Goal: Task Accomplishment & Management: Manage account settings

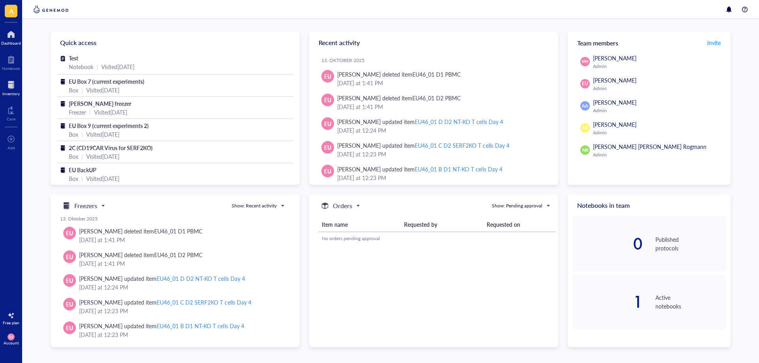
click at [13, 87] on div at bounding box center [10, 85] width 17 height 13
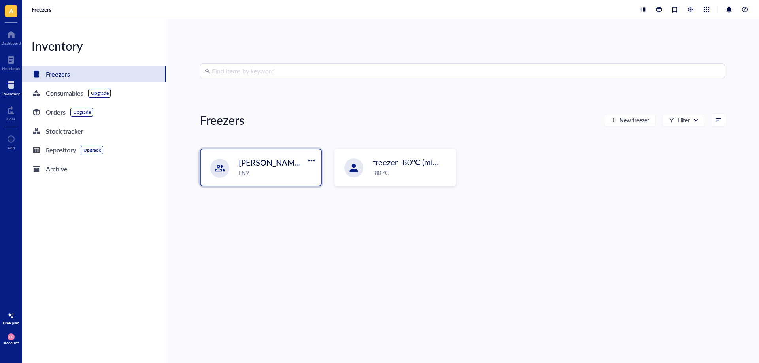
click at [263, 170] on div "LN2" at bounding box center [277, 173] width 77 height 9
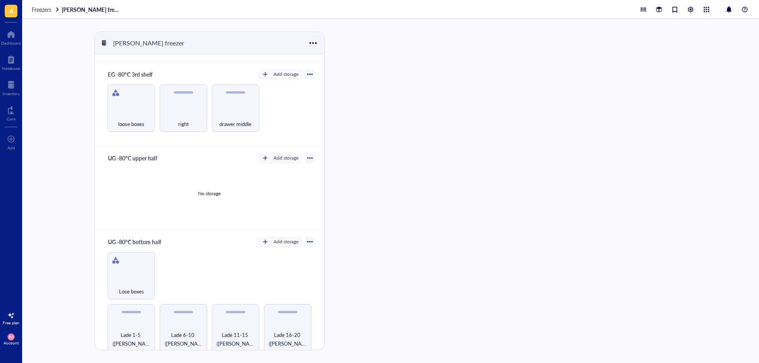
scroll to position [244, 0]
click at [138, 271] on div "Lose boxes" at bounding box center [131, 275] width 47 height 47
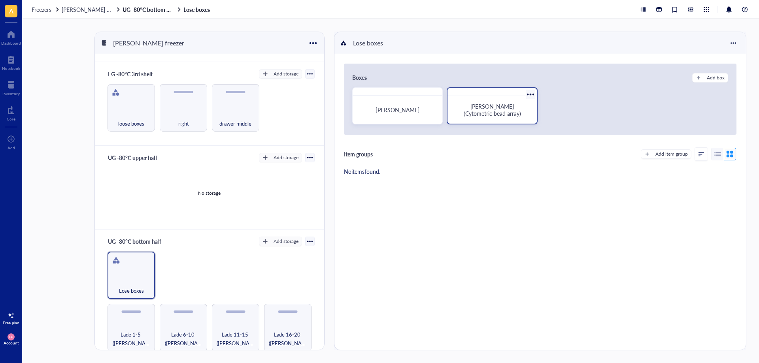
click at [497, 110] on span "[PERSON_NAME] (Cytometric bead array)" at bounding box center [492, 109] width 57 height 15
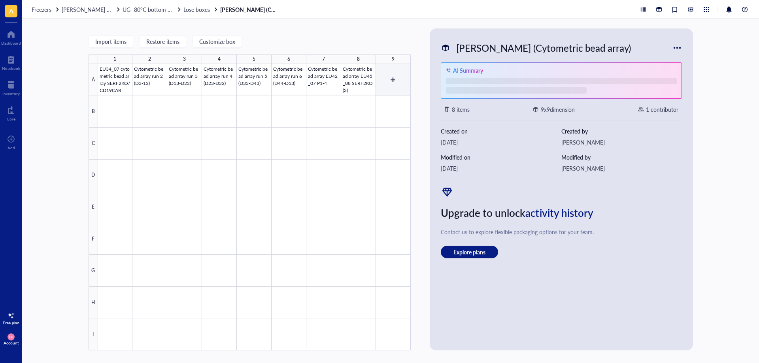
click at [389, 85] on div at bounding box center [254, 207] width 313 height 287
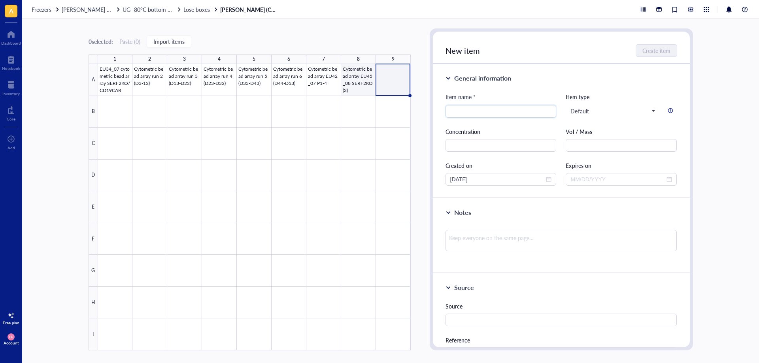
click at [356, 76] on div at bounding box center [254, 207] width 313 height 287
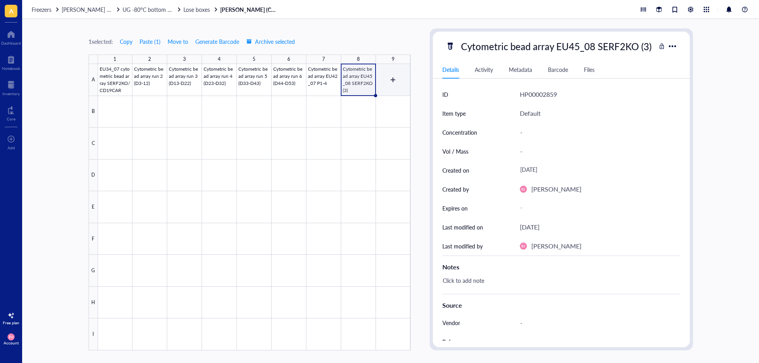
click at [389, 80] on div at bounding box center [254, 207] width 313 height 287
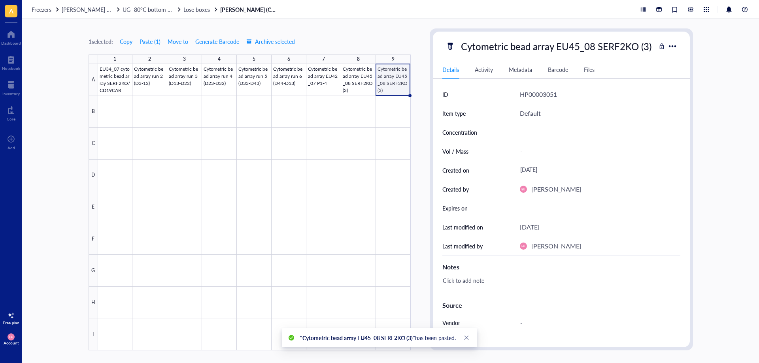
click at [576, 49] on div "Cytometric bead array EU45_08 SERF2KO (3)" at bounding box center [556, 46] width 198 height 17
click at [577, 49] on input "Cytometric bead array EU45_08 SERF2KO (3)" at bounding box center [557, 46] width 198 height 16
click at [579, 49] on input "Cytometric bead array EU45_08 SERF2KO (3)" at bounding box center [557, 46] width 198 height 16
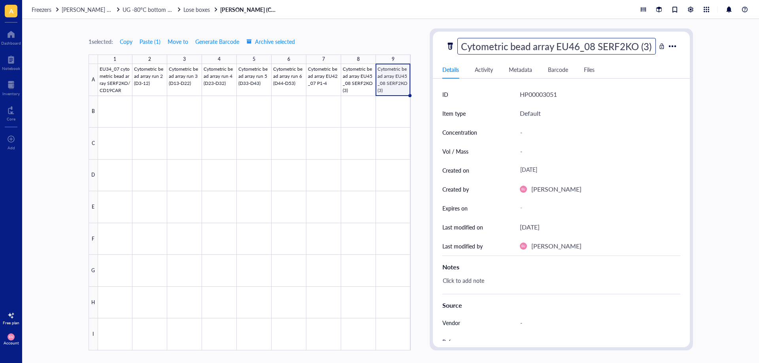
click at [646, 45] on input "Cytometric bead array EU46_08 SERF2KO (3)" at bounding box center [557, 46] width 198 height 16
type input "Cytometric bead array EU46_08 SERF2KO (4)"
click at [539, 212] on div "-" at bounding box center [597, 208] width 161 height 14
click at [542, 172] on div "[DATE]" at bounding box center [597, 170] width 161 height 14
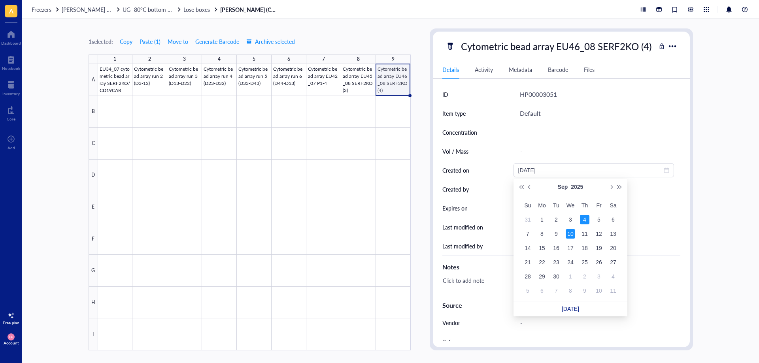
type input "[DATE]"
click at [574, 308] on link "[DATE]" at bounding box center [570, 309] width 17 height 6
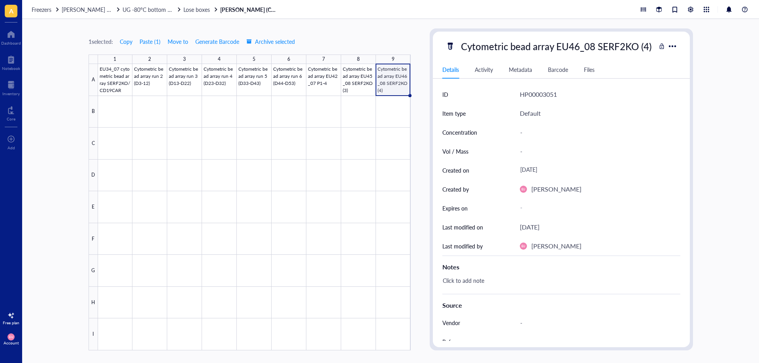
click at [547, 172] on div "[DATE]" at bounding box center [597, 170] width 161 height 14
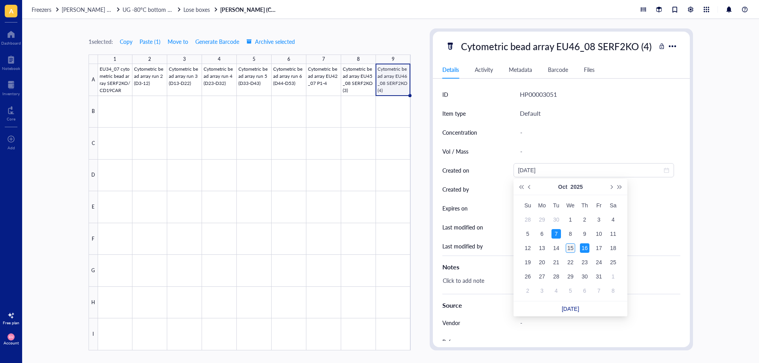
type input "[DATE]"
click at [574, 249] on div "15" at bounding box center [570, 248] width 9 height 9
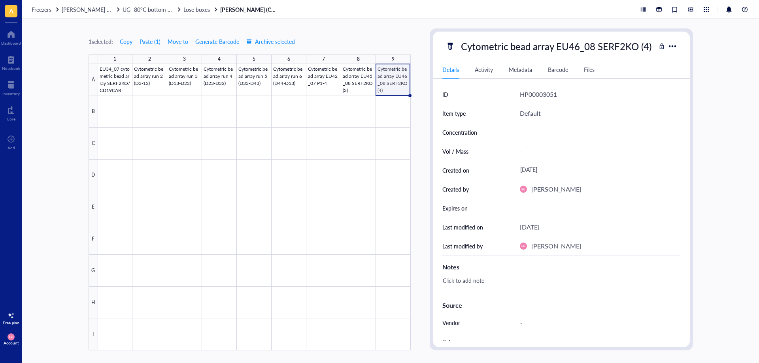
click at [551, 174] on div "[DATE]" at bounding box center [597, 170] width 161 height 14
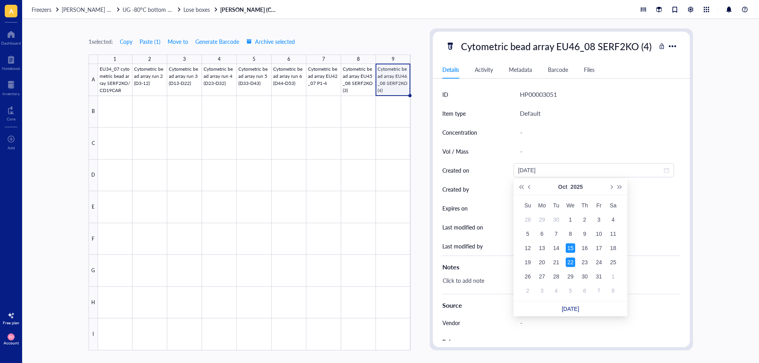
type input "[DATE]"
click at [569, 306] on link "[DATE]" at bounding box center [570, 309] width 17 height 6
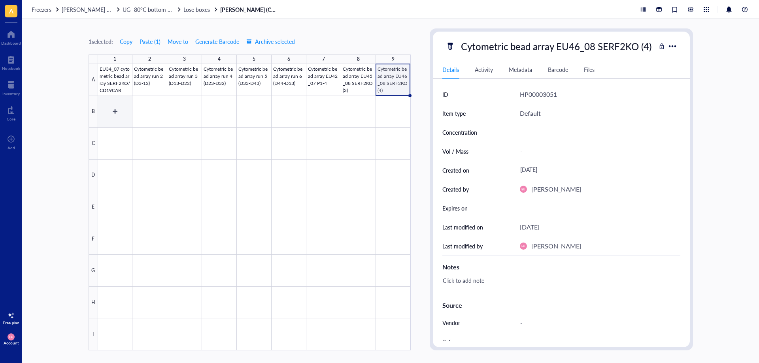
click at [119, 112] on div at bounding box center [254, 207] width 313 height 287
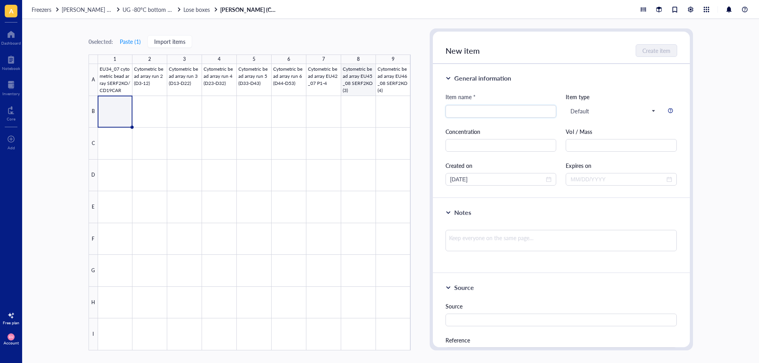
click at [379, 83] on div at bounding box center [254, 207] width 313 height 287
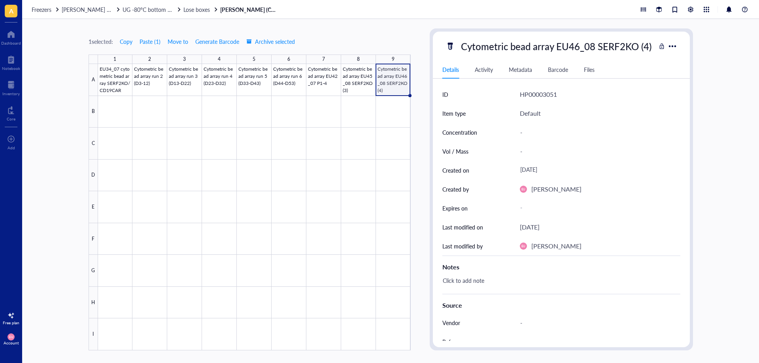
click at [546, 168] on div "[DATE]" at bounding box center [597, 170] width 161 height 14
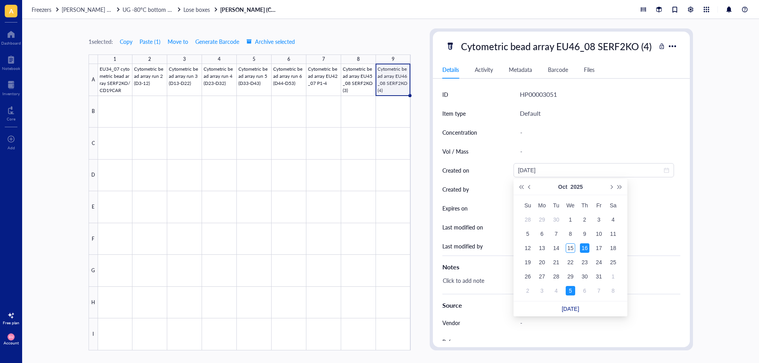
type input "[DATE]"
click at [568, 310] on link "[DATE]" at bounding box center [570, 309] width 17 height 6
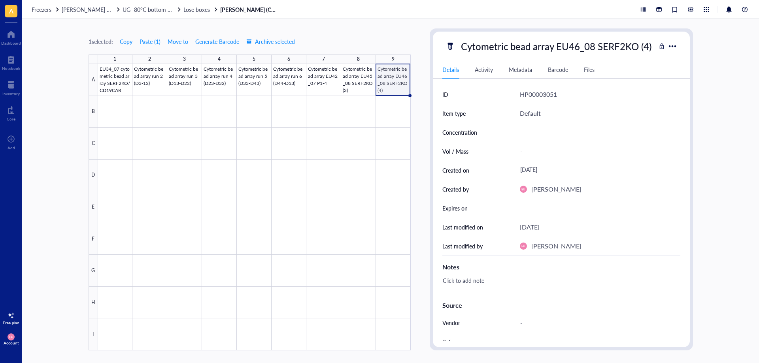
click at [542, 170] on div "[DATE]" at bounding box center [597, 170] width 161 height 14
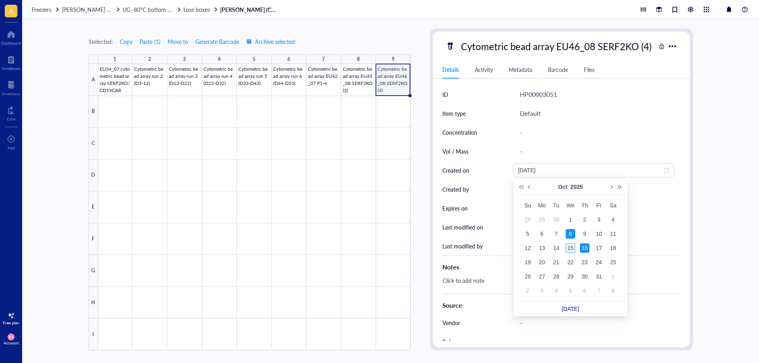
type input "[DATE]"
click at [576, 252] on td "15" at bounding box center [570, 248] width 14 height 14
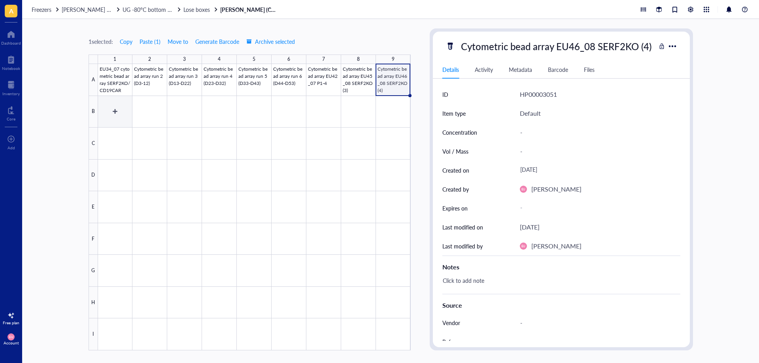
click at [112, 113] on div at bounding box center [254, 207] width 313 height 287
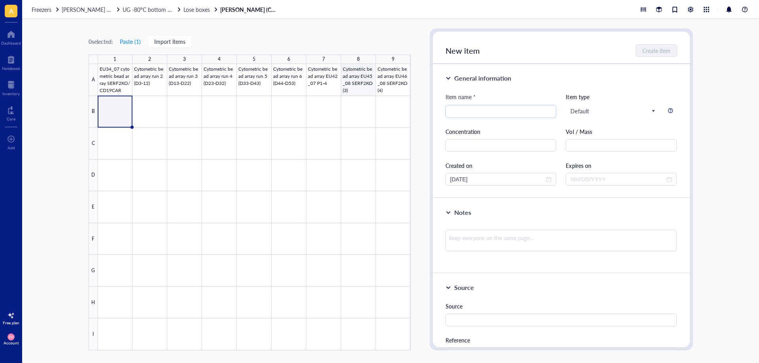
click at [403, 74] on div at bounding box center [254, 207] width 313 height 287
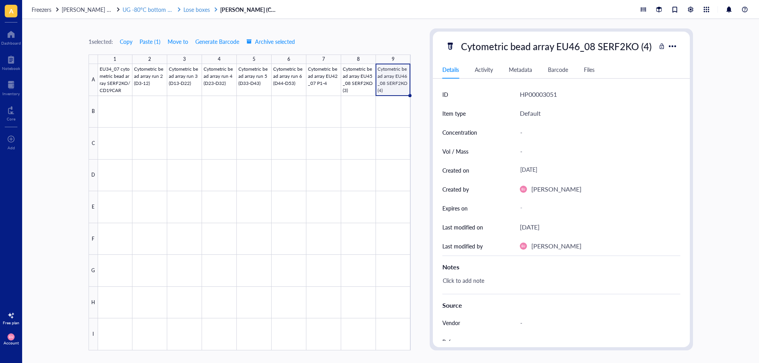
click at [156, 11] on span "UG -80°C bottom half" at bounding box center [150, 10] width 54 height 8
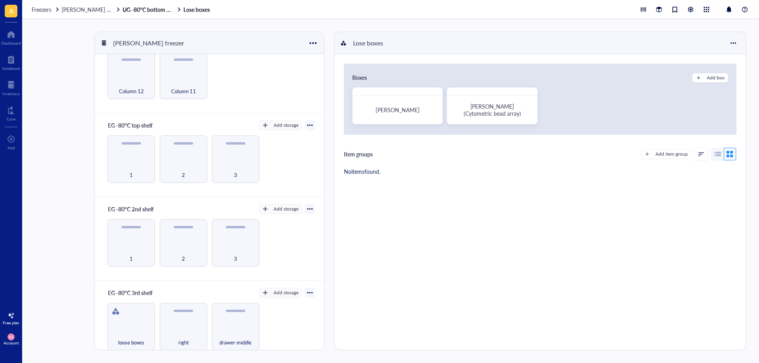
scroll to position [119, 0]
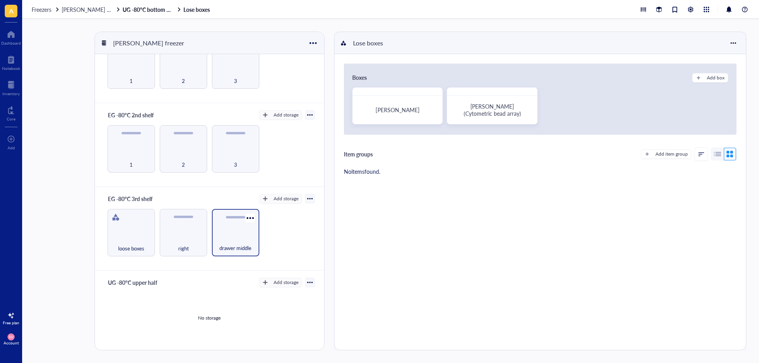
click at [223, 241] on div "drawer middle" at bounding box center [236, 243] width 40 height 17
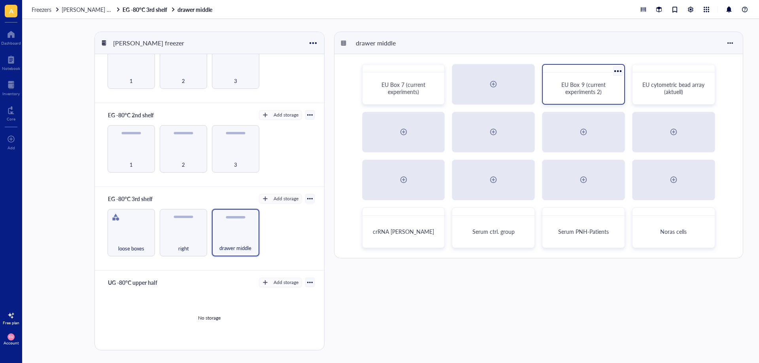
click at [563, 87] on span "EU Box 9 (current experiments 2)" at bounding box center [583, 88] width 45 height 15
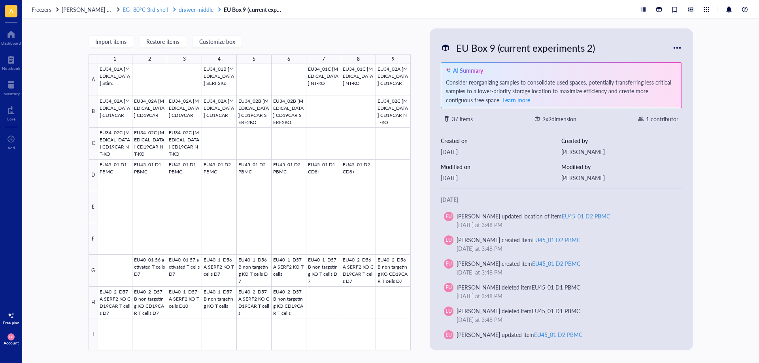
click at [195, 11] on span "drawer middle" at bounding box center [196, 10] width 35 height 8
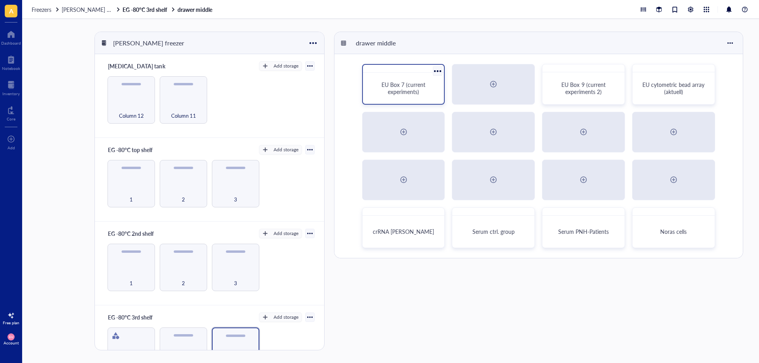
click at [416, 87] on span "EU Box 7 (current experiments)" at bounding box center [404, 88] width 45 height 15
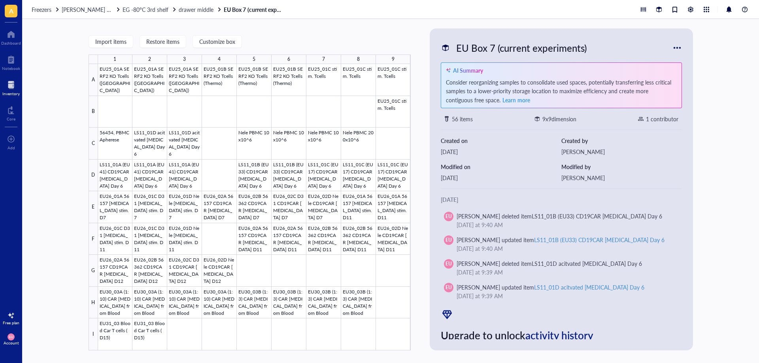
click at [8, 84] on div at bounding box center [10, 85] width 17 height 13
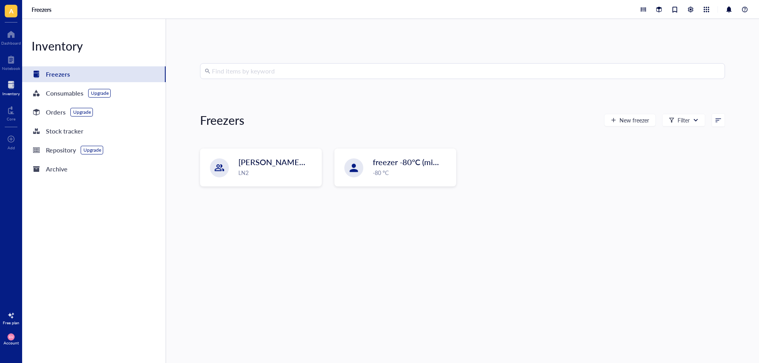
click at [229, 77] on input "search" at bounding box center [466, 71] width 508 height 15
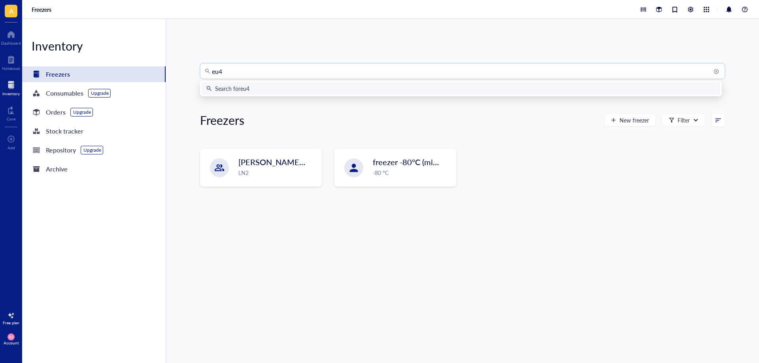
type input "eu42"
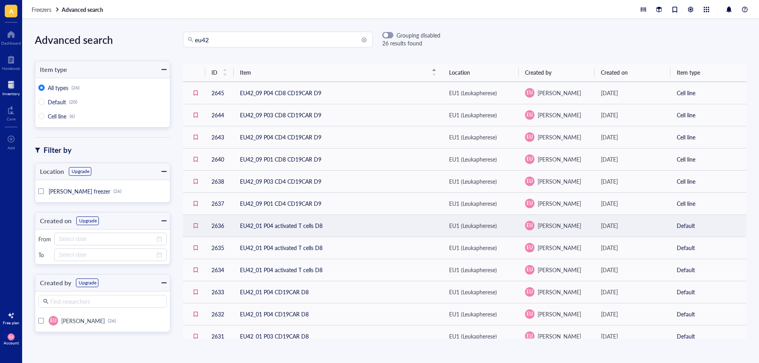
scroll to position [40, 0]
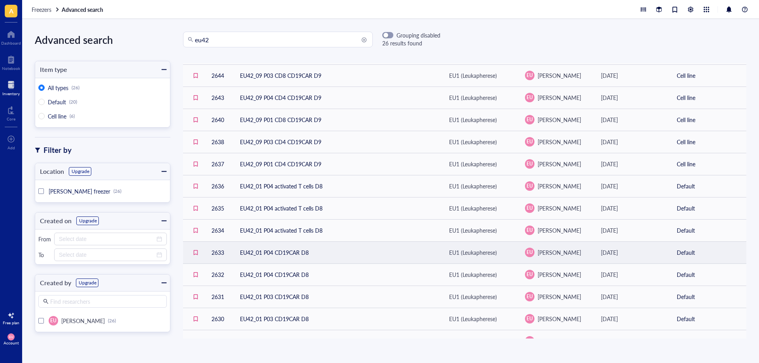
click at [325, 252] on td "EU42_01 P04 CD19CAR D8" at bounding box center [338, 253] width 209 height 22
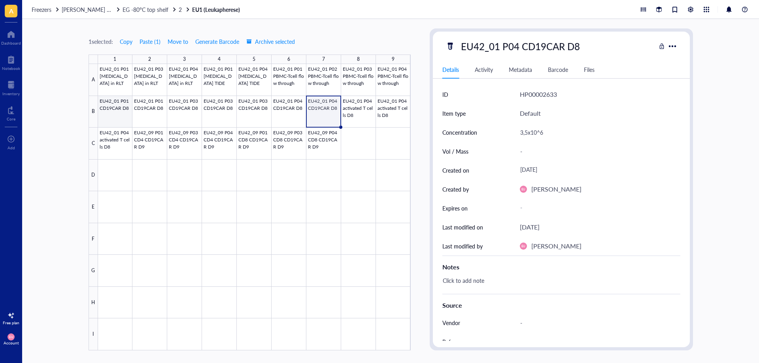
click at [132, 123] on div at bounding box center [254, 207] width 313 height 287
click at [512, 50] on div "EU42_01 P01 CD19CAR D8" at bounding box center [520, 46] width 126 height 17
click at [186, 123] on div at bounding box center [254, 207] width 313 height 287
click at [115, 125] on div at bounding box center [254, 207] width 313 height 287
click at [263, 115] on div at bounding box center [254, 207] width 313 height 287
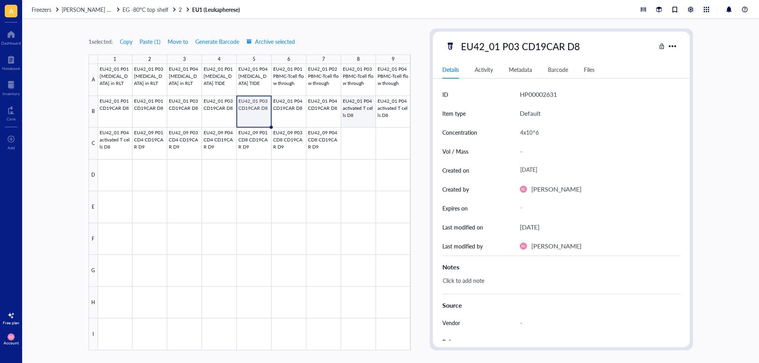
click at [350, 115] on div at bounding box center [254, 207] width 313 height 287
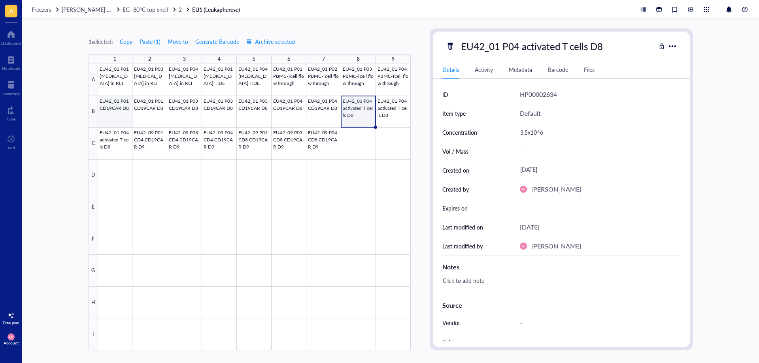
click at [110, 118] on div at bounding box center [254, 207] width 313 height 287
drag, startPoint x: 126, startPoint y: 113, endPoint x: 135, endPoint y: 113, distance: 8.7
click at [126, 113] on div at bounding box center [254, 207] width 313 height 287
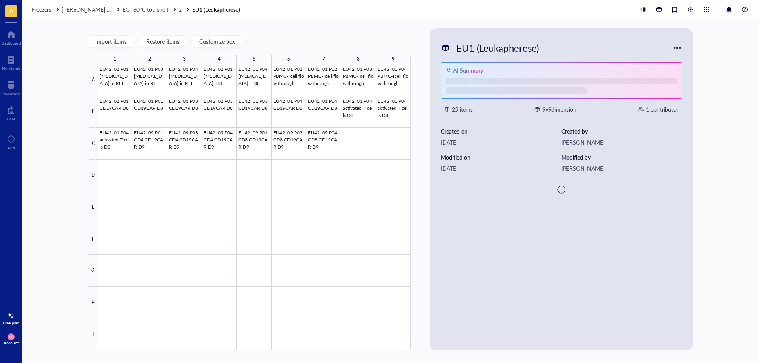
click at [94, 113] on div "B" at bounding box center [93, 112] width 9 height 32
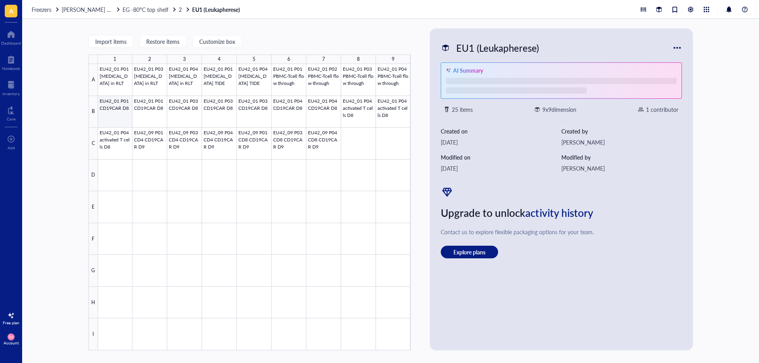
click at [109, 114] on div at bounding box center [254, 207] width 313 height 287
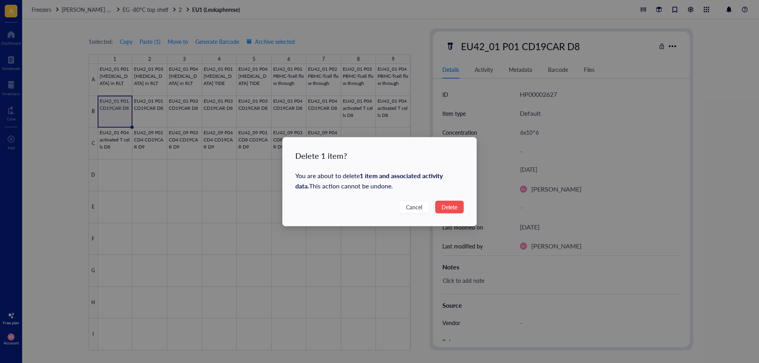
click at [459, 207] on button "Delete" at bounding box center [449, 207] width 28 height 13
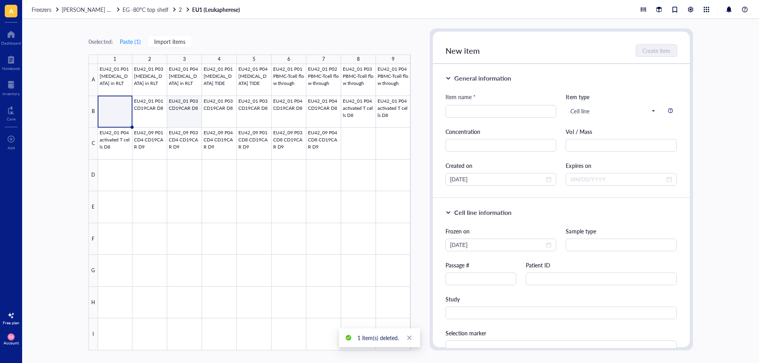
click at [191, 119] on div at bounding box center [254, 207] width 313 height 287
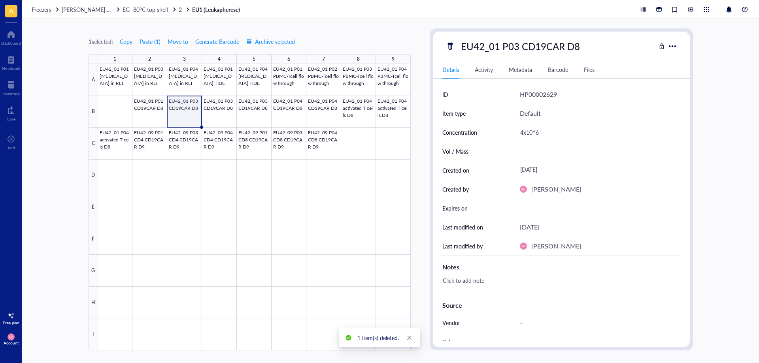
click at [533, 53] on div "EU42_01 P03 CD19CAR D8" at bounding box center [520, 46] width 126 height 17
click at [189, 113] on div at bounding box center [254, 207] width 313 height 287
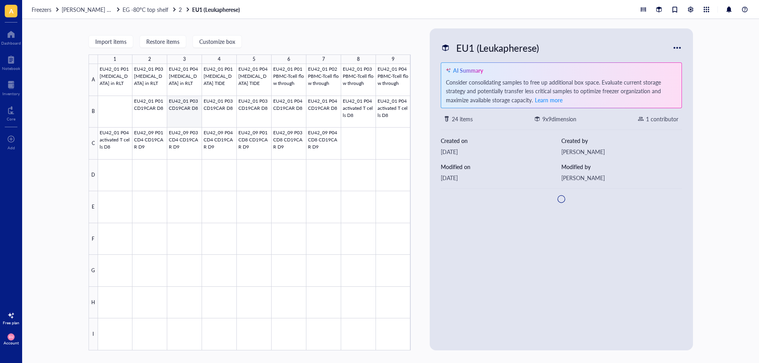
click at [189, 113] on div at bounding box center [254, 207] width 313 height 287
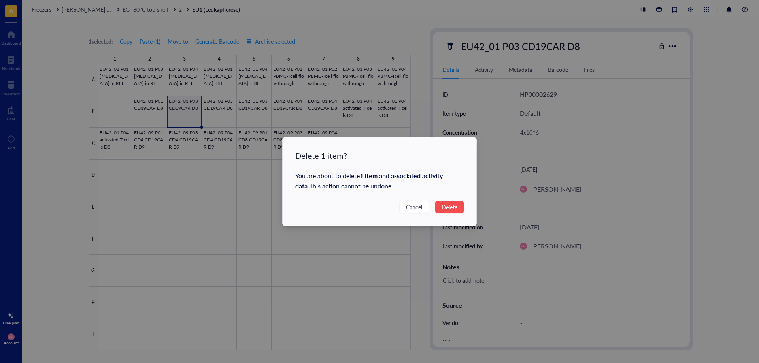
click at [463, 204] on button "Delete" at bounding box center [449, 207] width 28 height 13
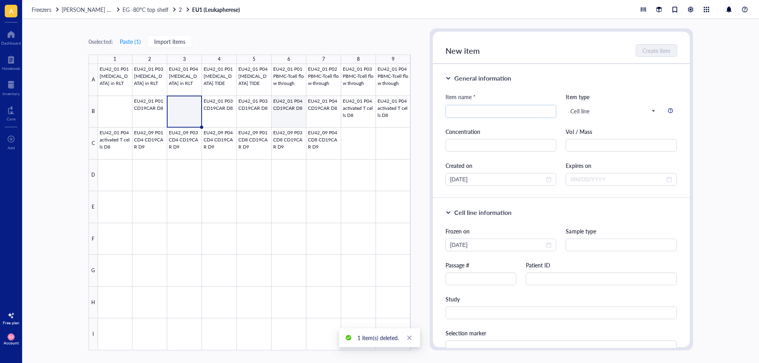
click at [291, 115] on div at bounding box center [254, 207] width 313 height 287
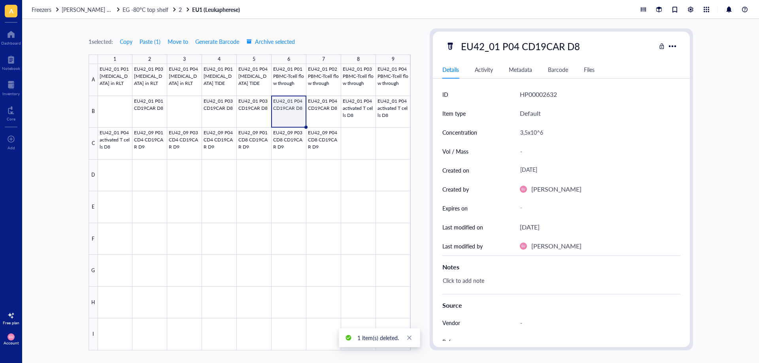
click at [490, 51] on div "EU42_01 P04 CD19CAR D8" at bounding box center [520, 46] width 126 height 17
drag, startPoint x: 321, startPoint y: 120, endPoint x: 314, endPoint y: 119, distance: 7.9
click at [321, 120] on div at bounding box center [254, 207] width 313 height 287
click at [289, 115] on div at bounding box center [254, 207] width 313 height 287
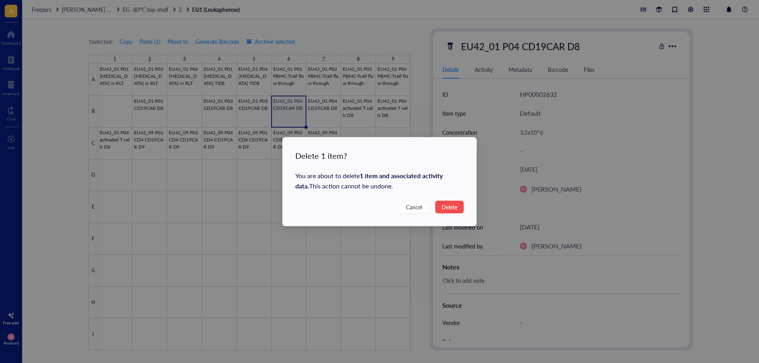
click at [452, 209] on span "Delete" at bounding box center [450, 207] width 16 height 9
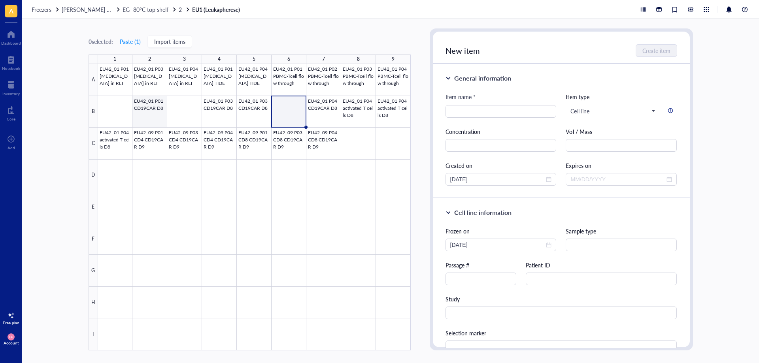
click at [150, 117] on div at bounding box center [254, 207] width 313 height 287
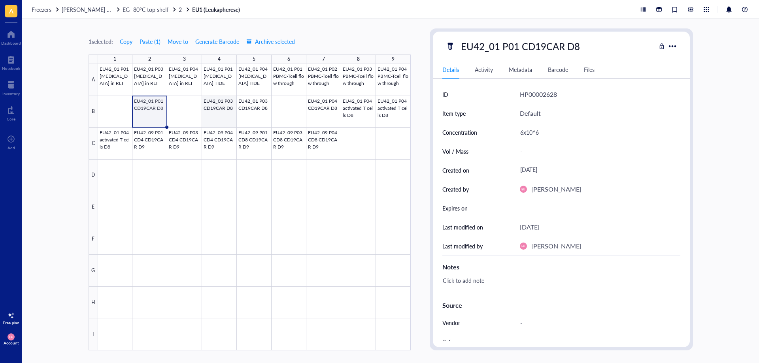
click at [207, 116] on div at bounding box center [254, 207] width 313 height 287
click at [316, 113] on div at bounding box center [254, 207] width 313 height 287
